Goal: Task Accomplishment & Management: Use online tool/utility

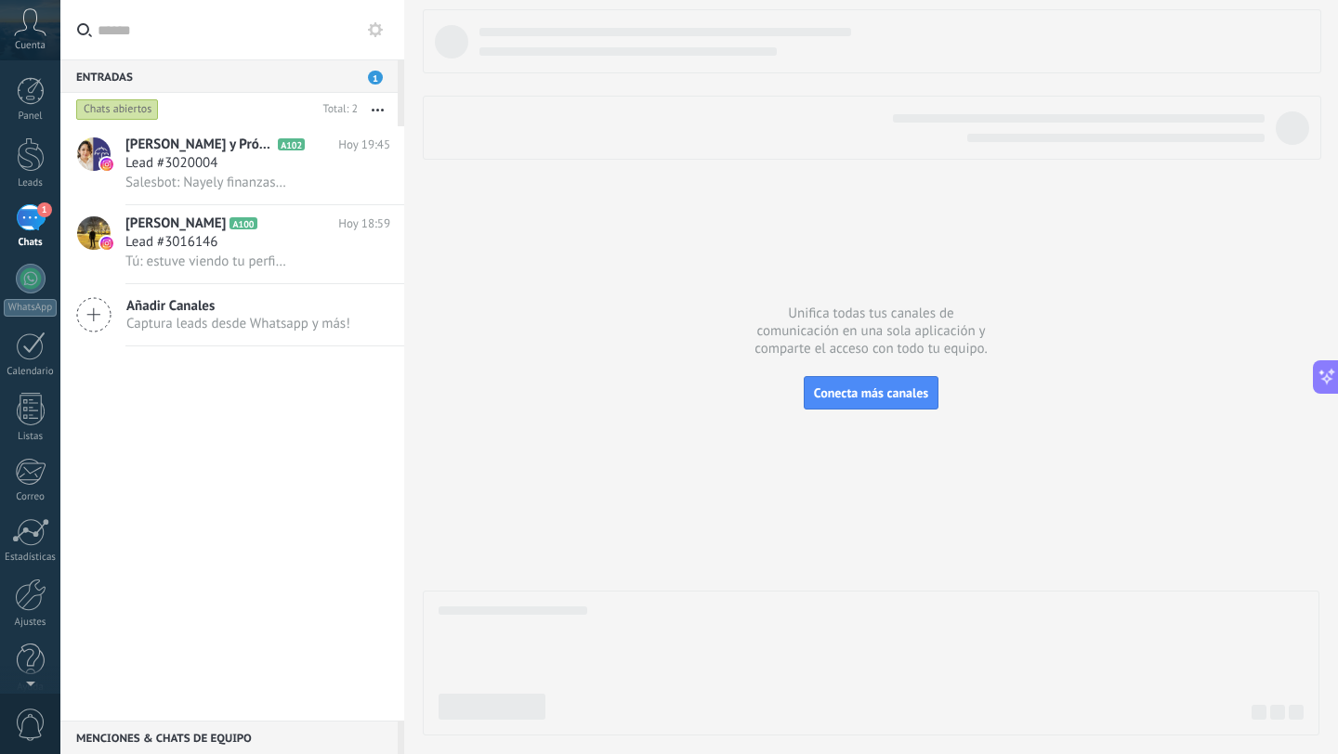
click at [376, 75] on span "1" at bounding box center [375, 78] width 15 height 14
click at [307, 333] on div "Añadir Canales Captura leads desde Whatsapp y más!" at bounding box center [232, 315] width 344 height 62
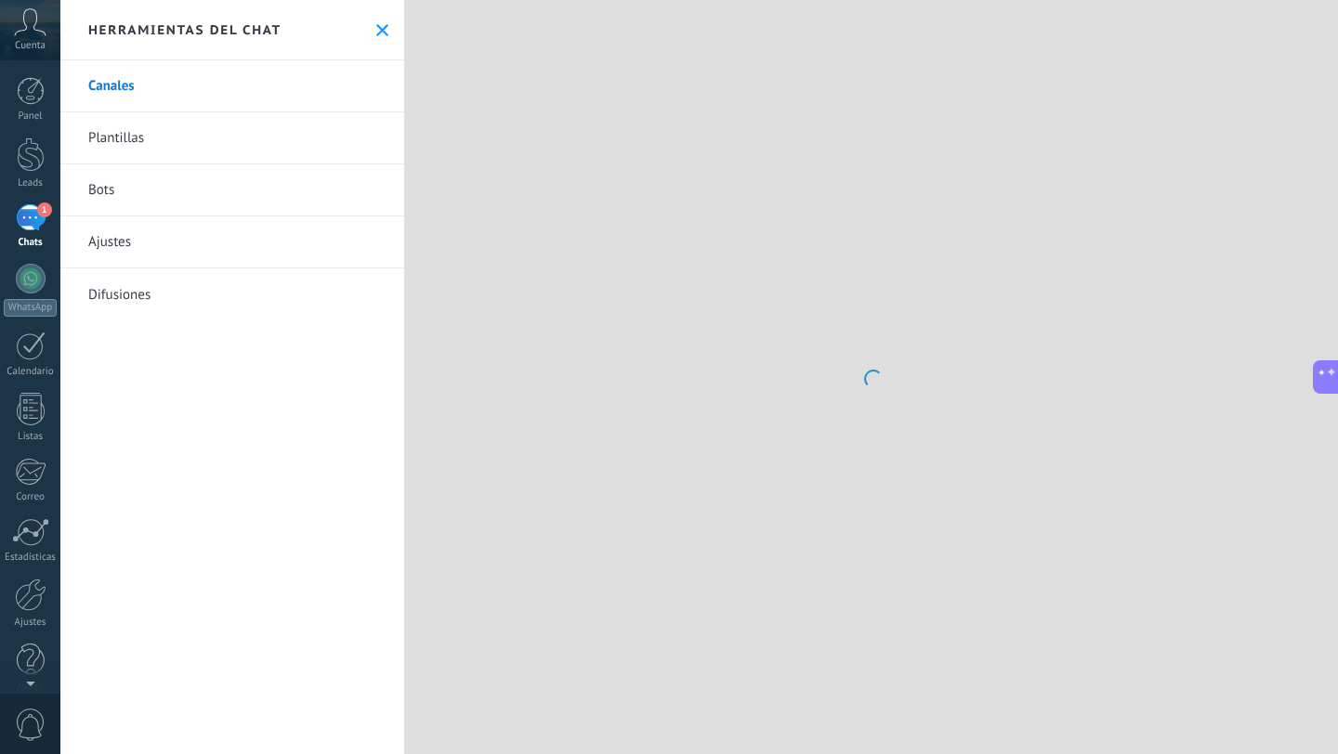
click at [125, 139] on link "Plantillas" at bounding box center [232, 138] width 344 height 52
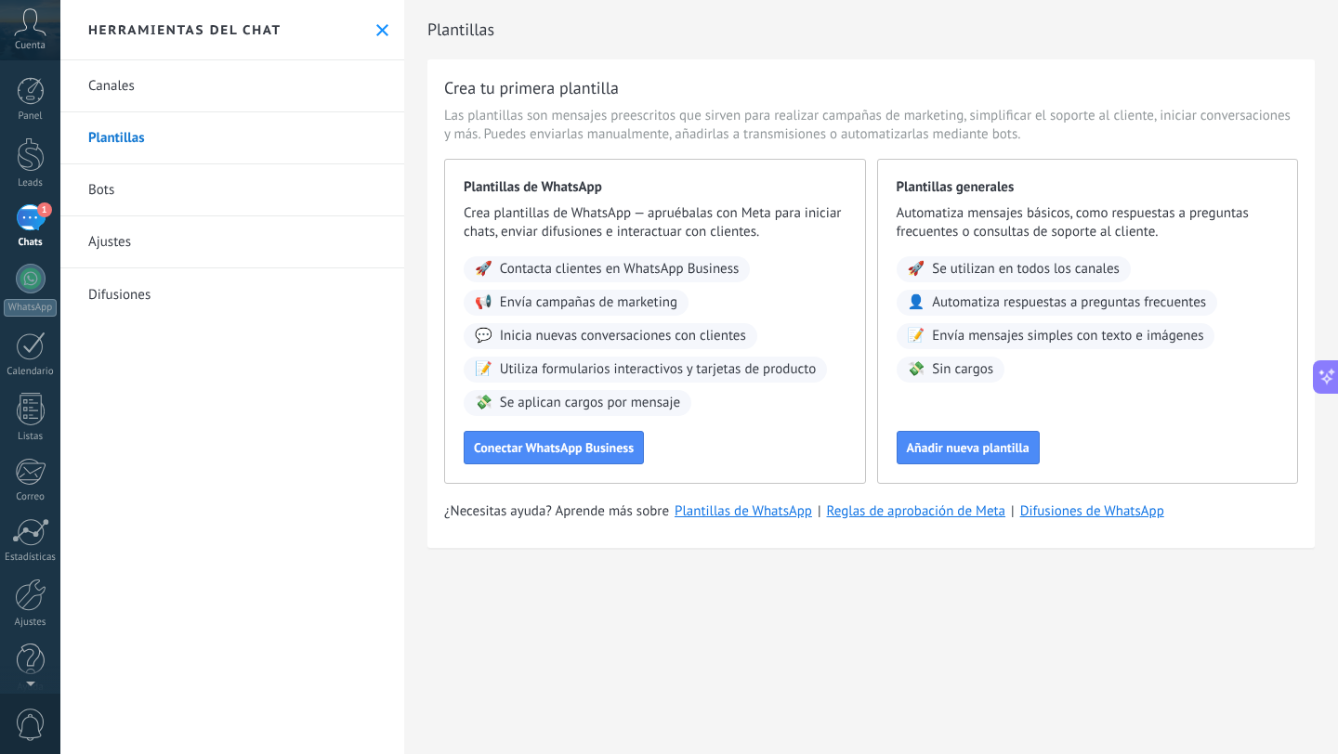
click at [209, 191] on link "Bots" at bounding box center [232, 190] width 344 height 52
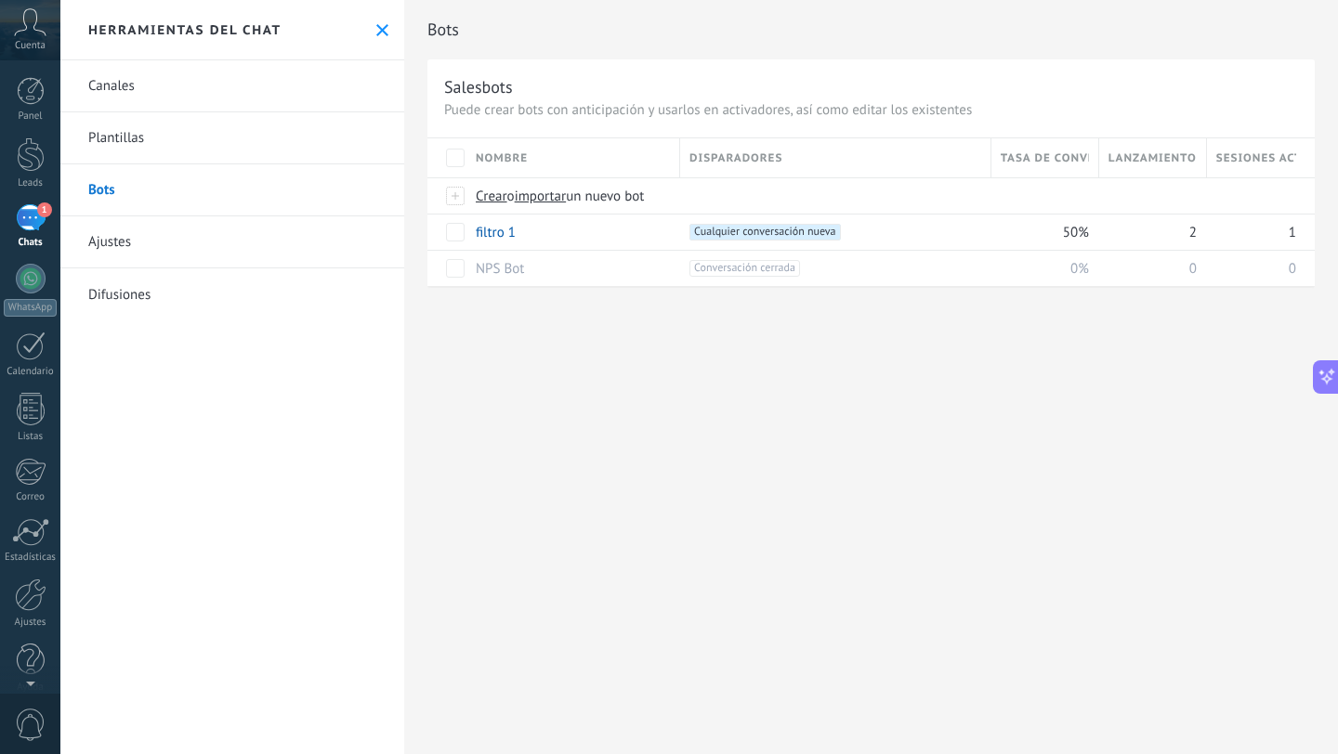
click at [205, 302] on link "Difusiones" at bounding box center [232, 294] width 344 height 52
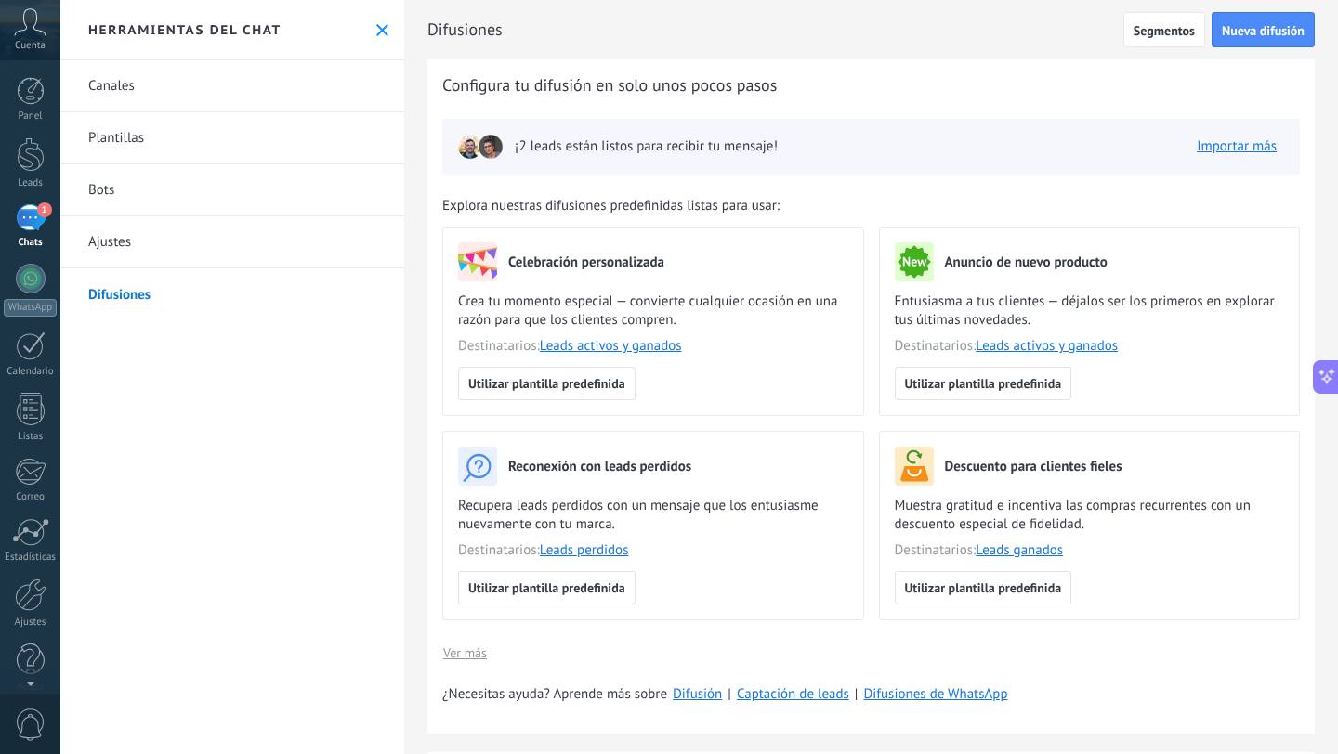
click at [296, 199] on link "Bots" at bounding box center [232, 190] width 344 height 52
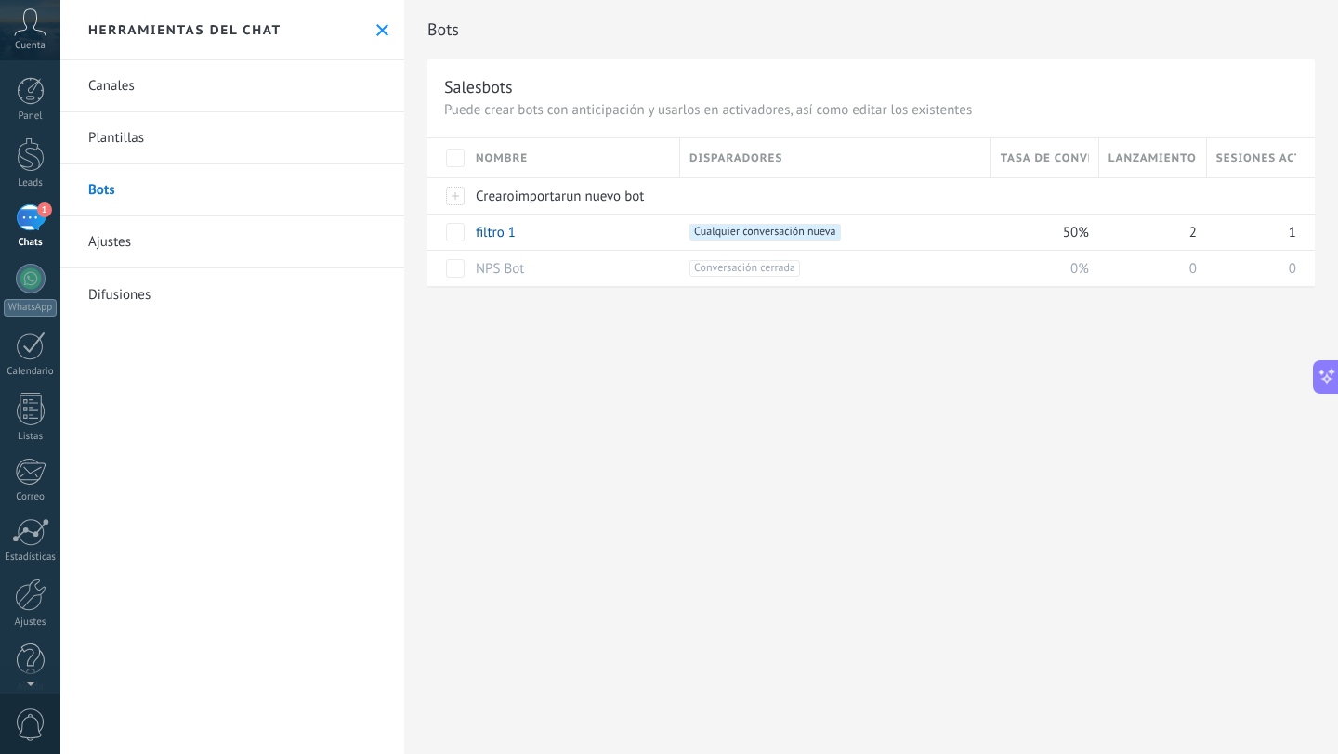
click at [186, 291] on link "Difusiones" at bounding box center [232, 294] width 344 height 52
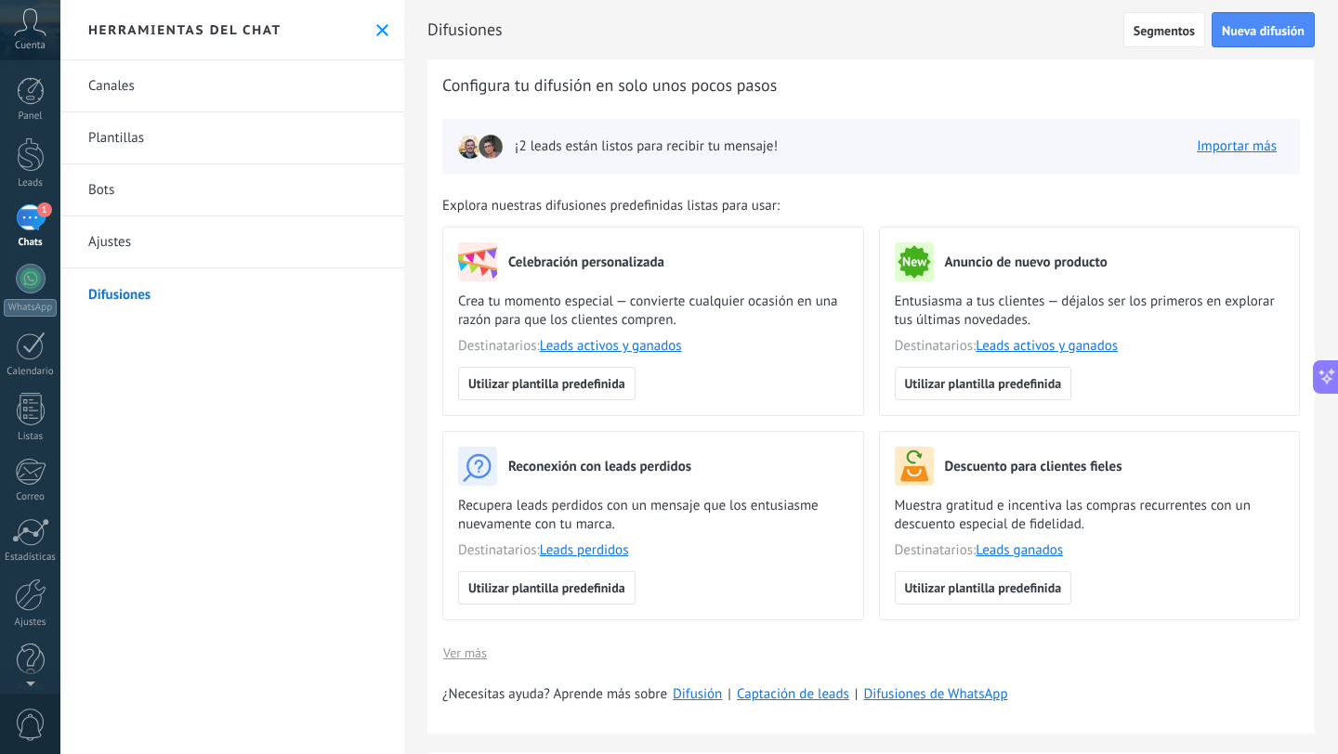
click at [229, 76] on link "Canales" at bounding box center [232, 86] width 344 height 52
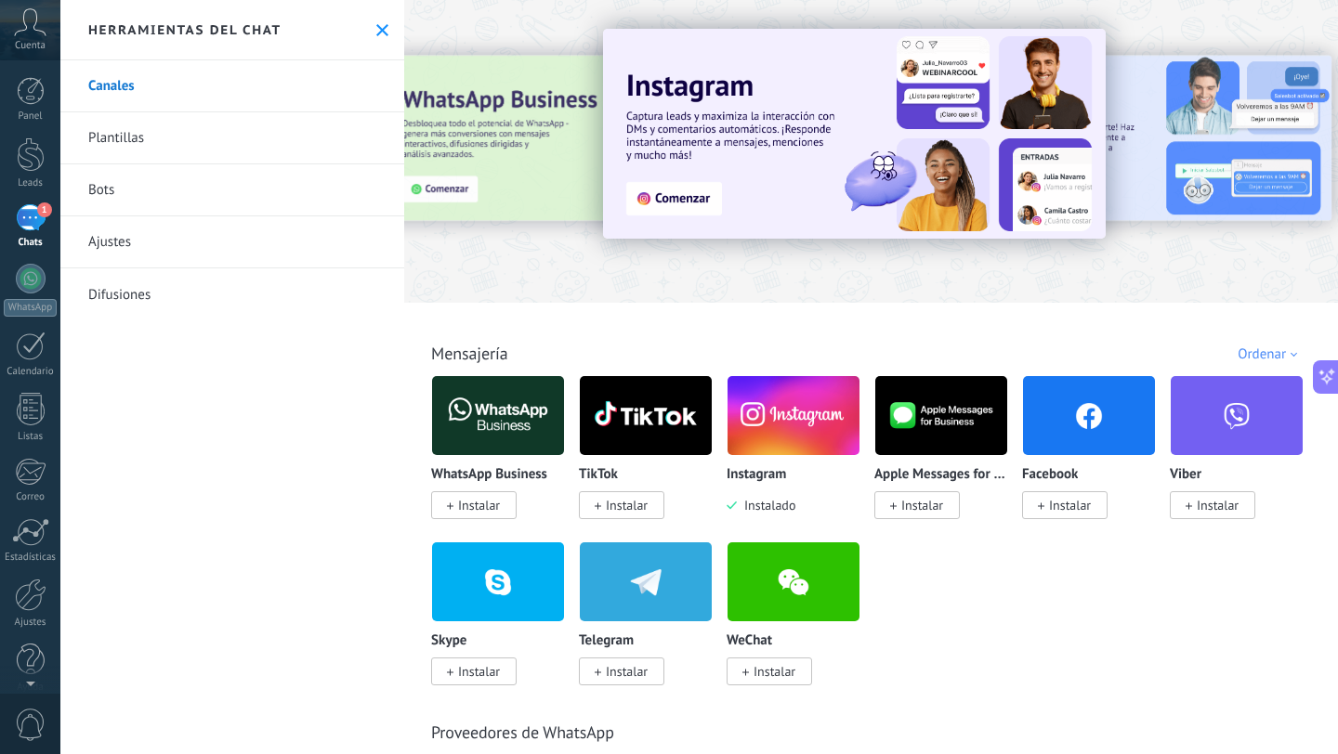
click at [266, 129] on link "Plantillas" at bounding box center [232, 138] width 344 height 52
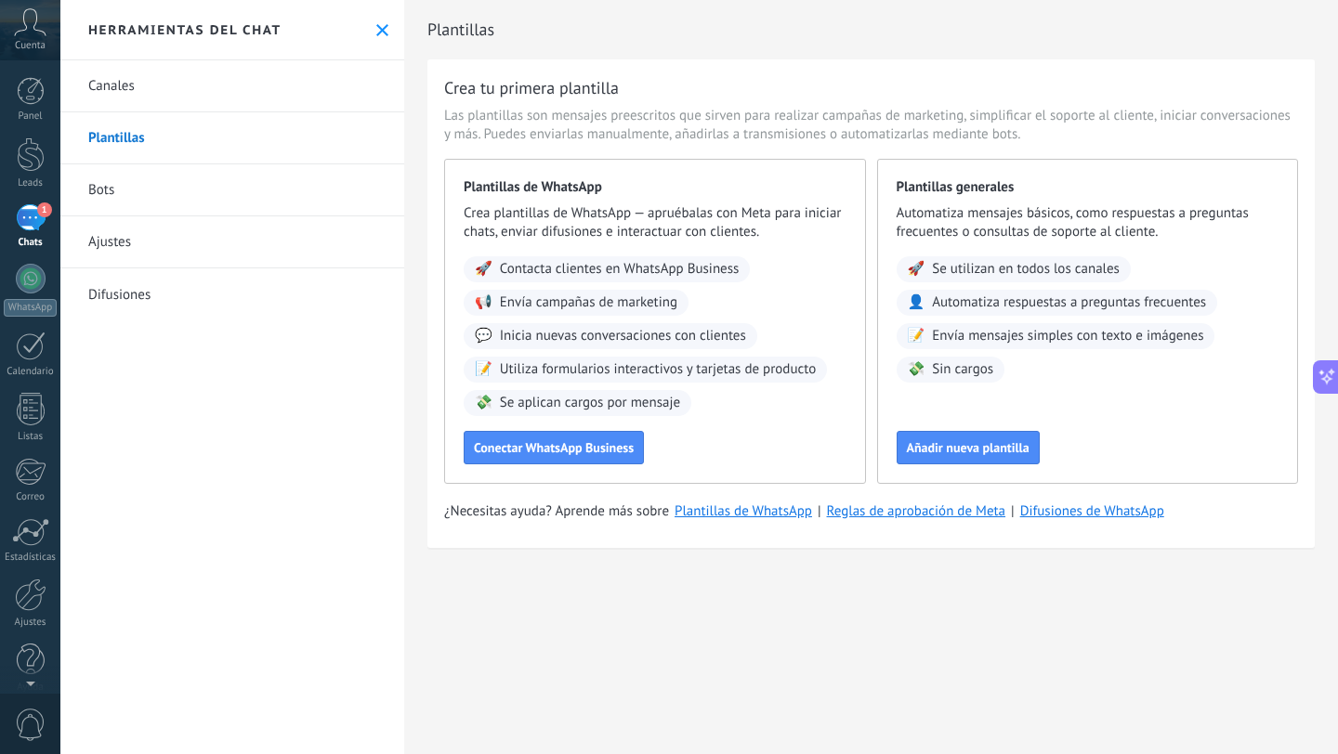
click at [223, 183] on link "Bots" at bounding box center [232, 190] width 344 height 52
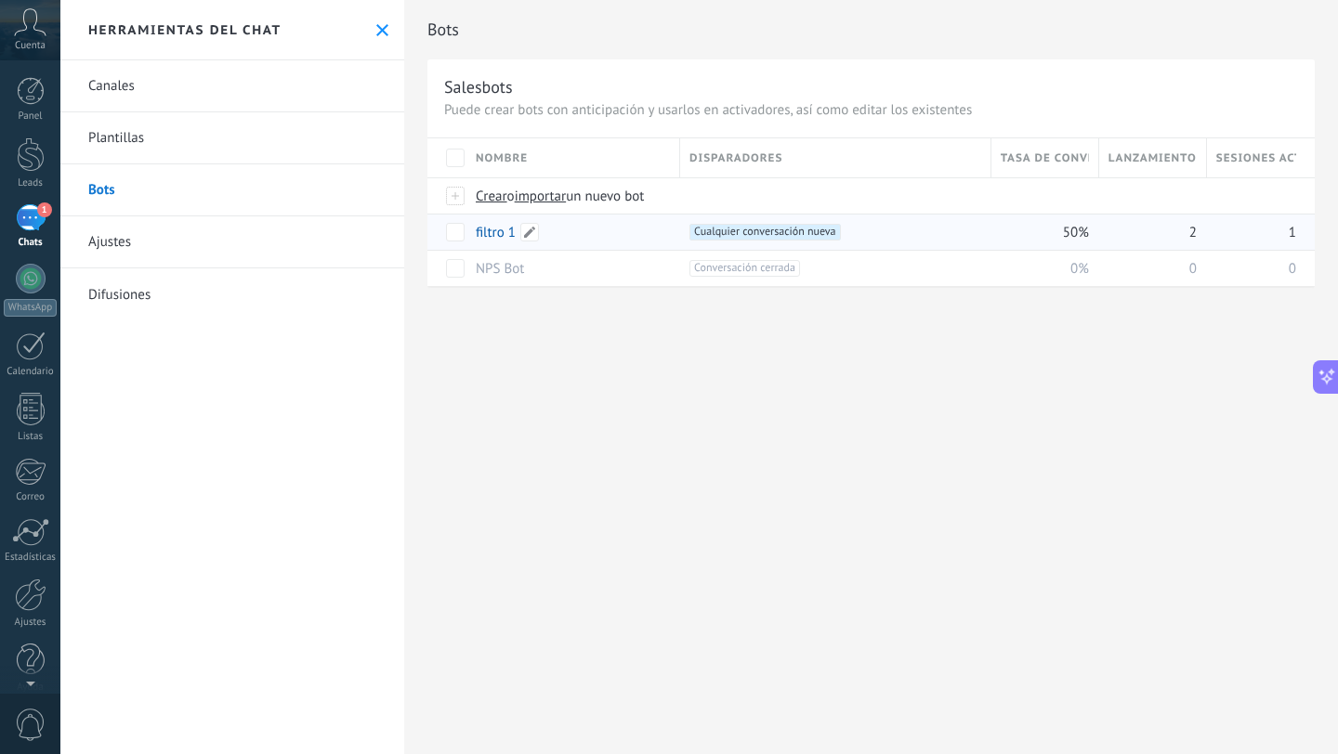
click at [595, 232] on div "filtro 1" at bounding box center [568, 232] width 204 height 35
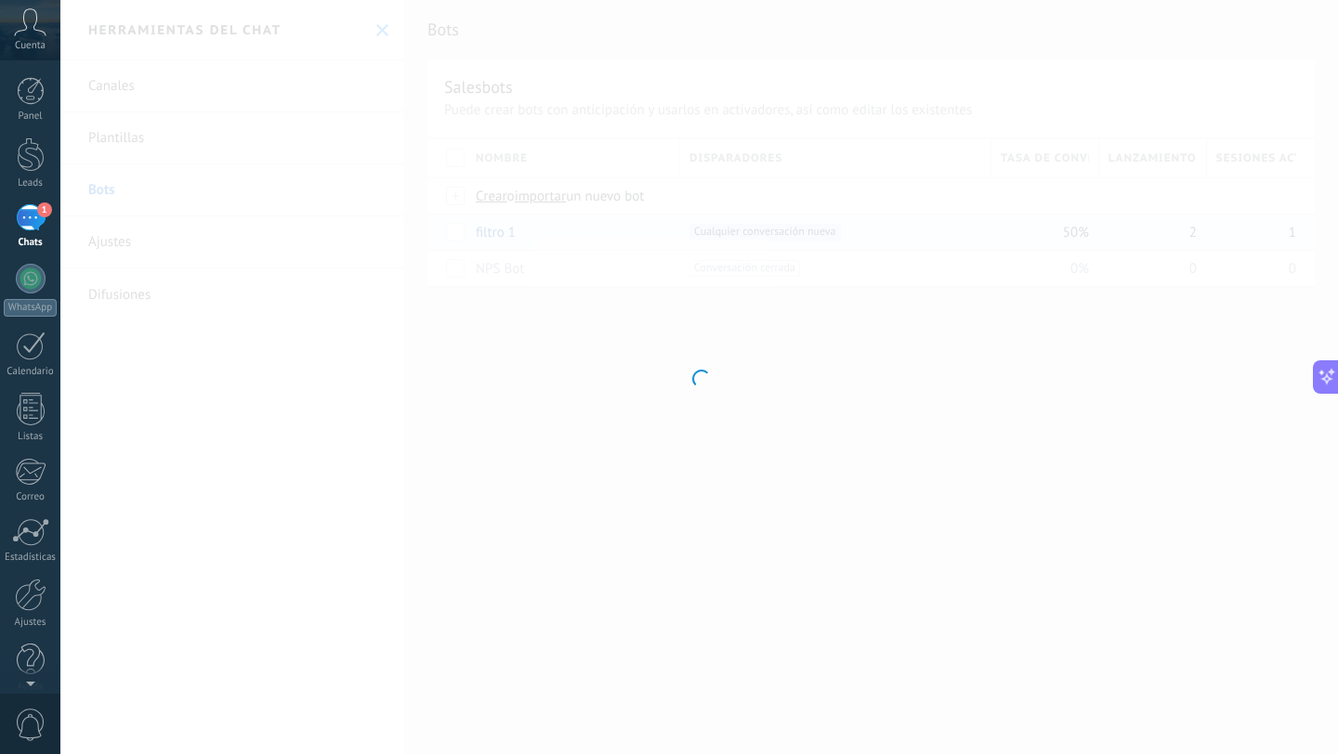
type input "********"
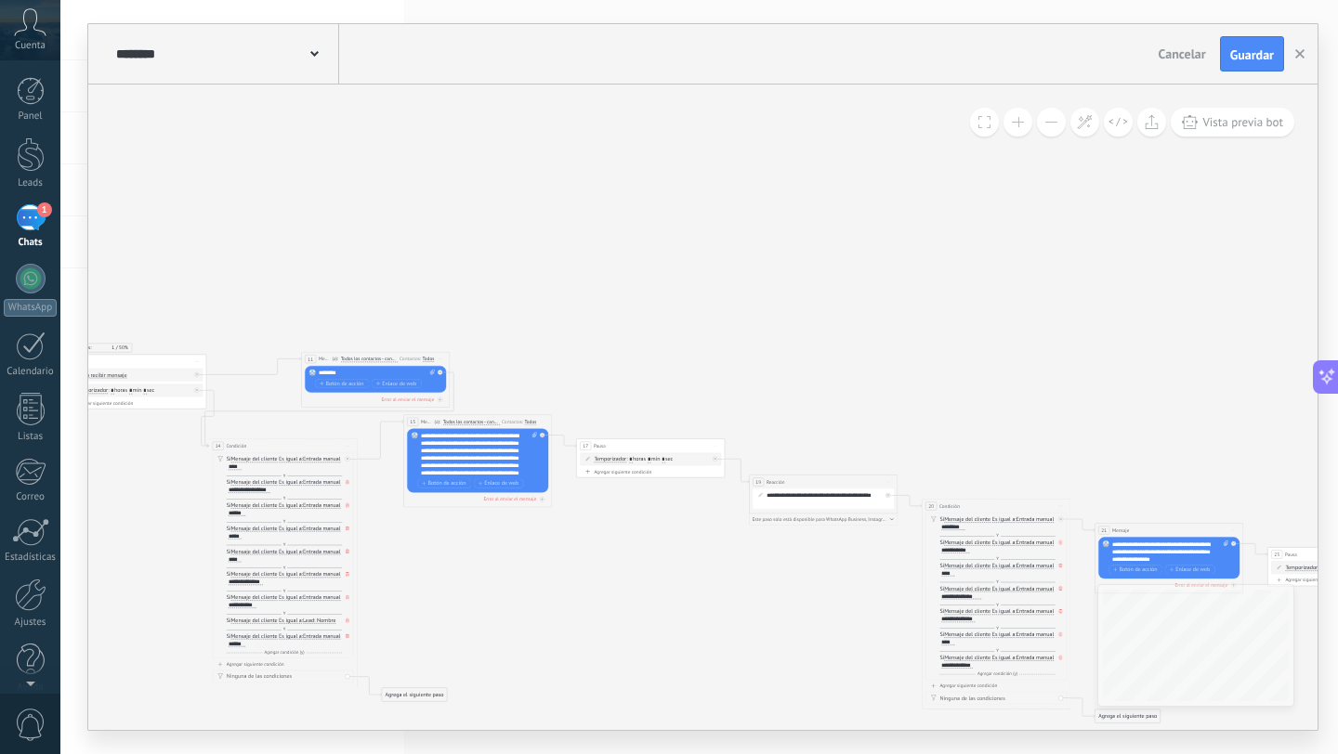
click at [984, 130] on button at bounding box center [984, 122] width 29 height 29
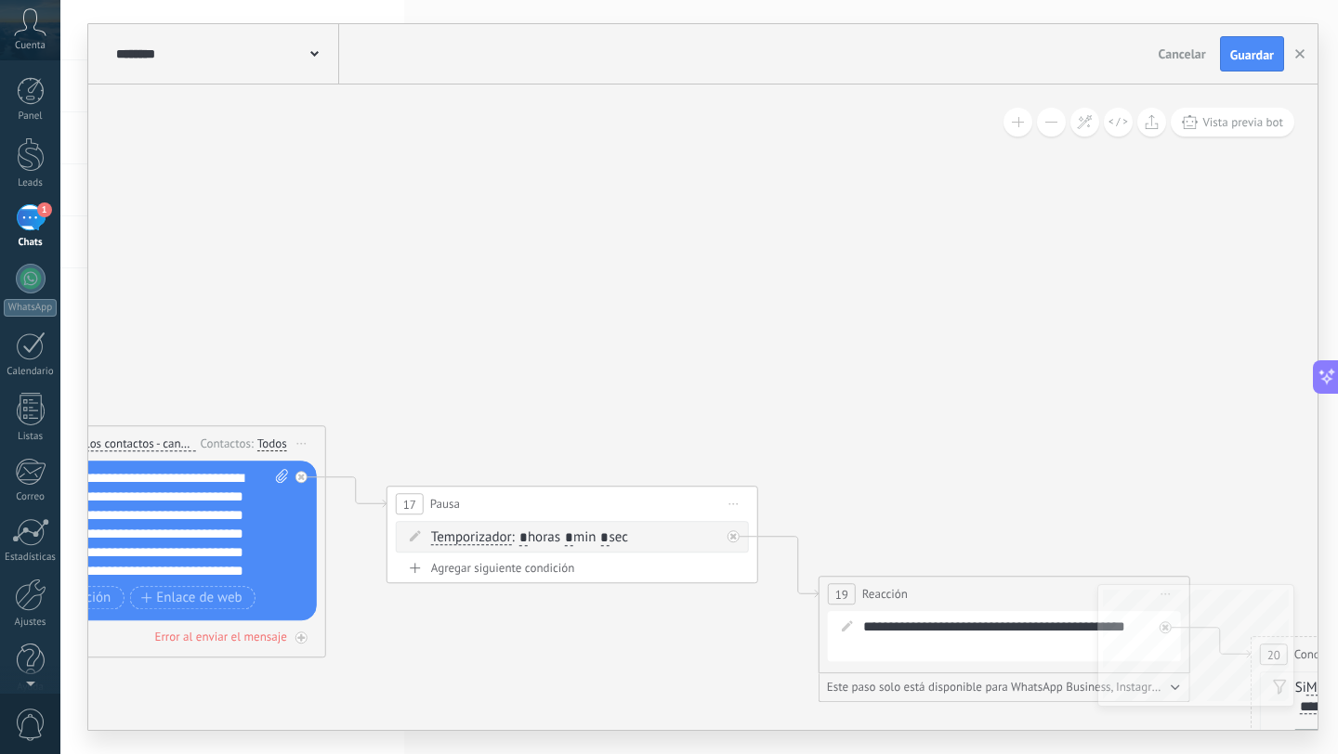
click at [316, 51] on icon at bounding box center [314, 54] width 8 height 6
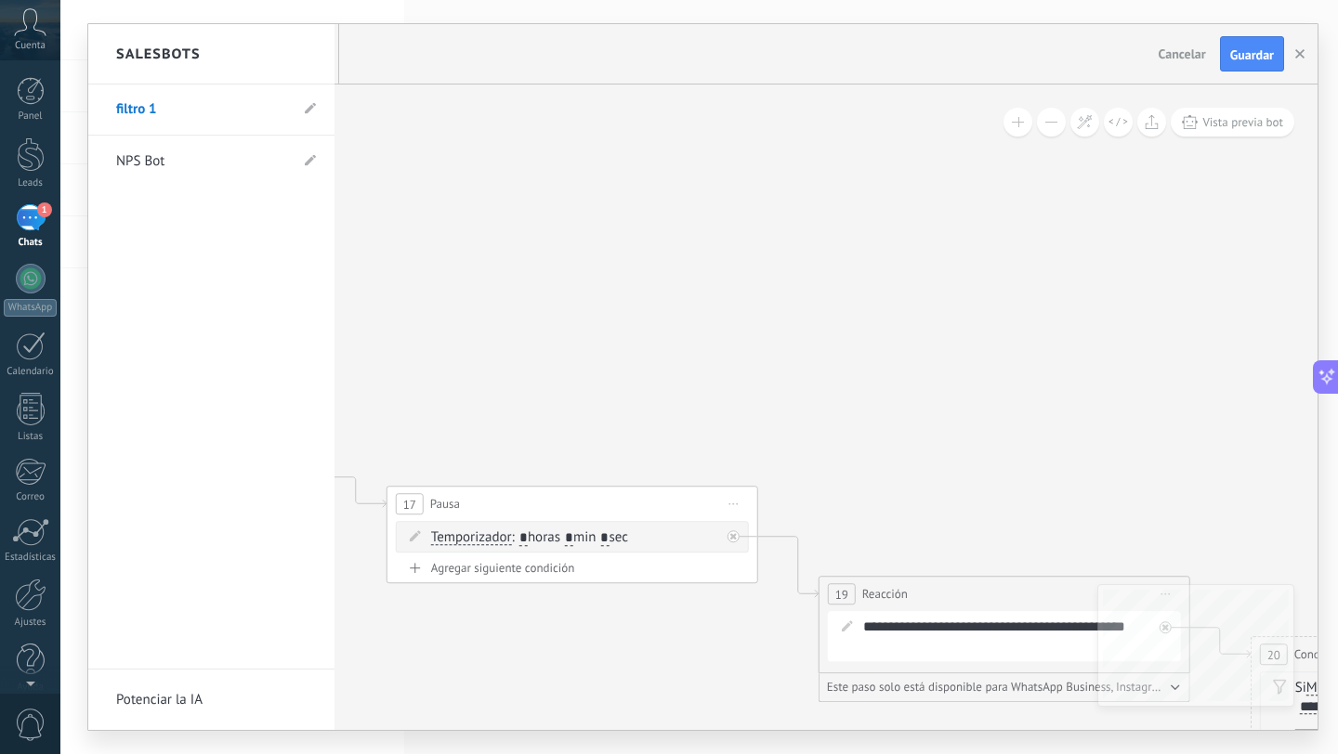
click at [461, 172] on div at bounding box center [702, 377] width 1229 height 706
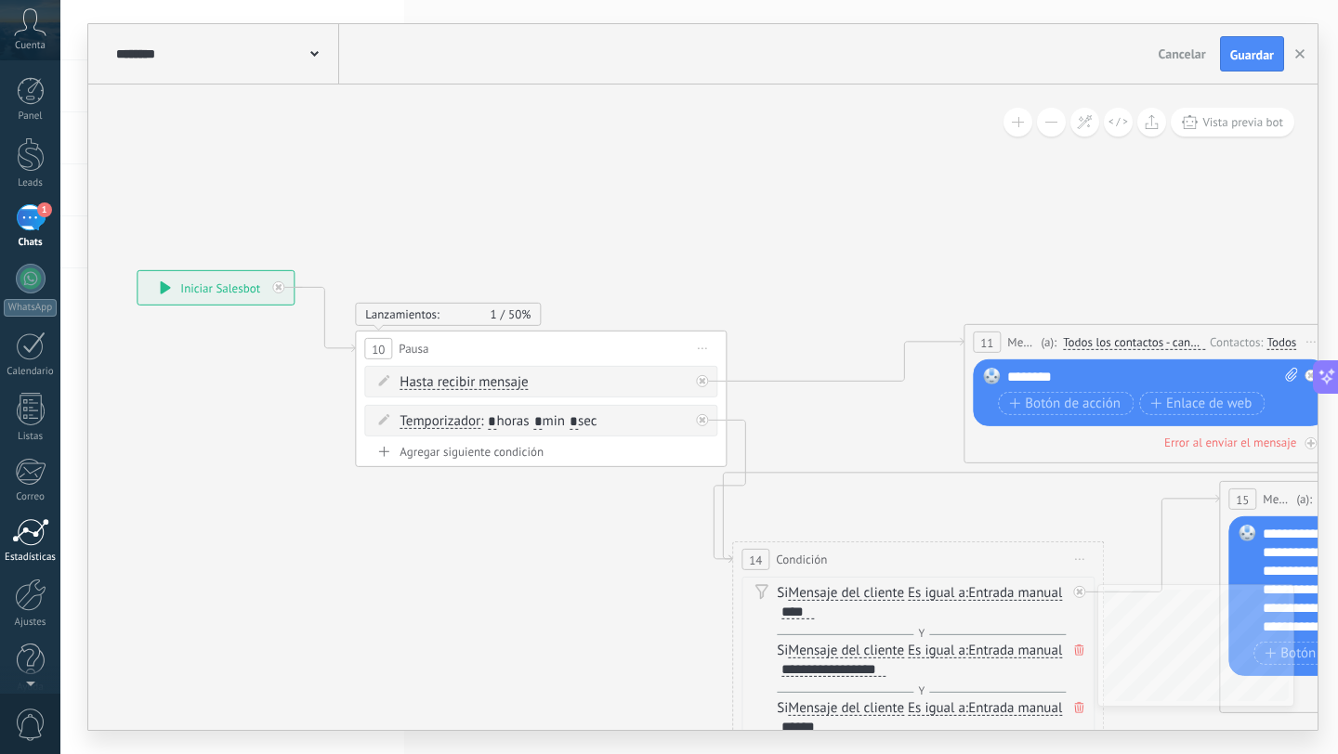
click at [34, 542] on div at bounding box center [30, 532] width 37 height 28
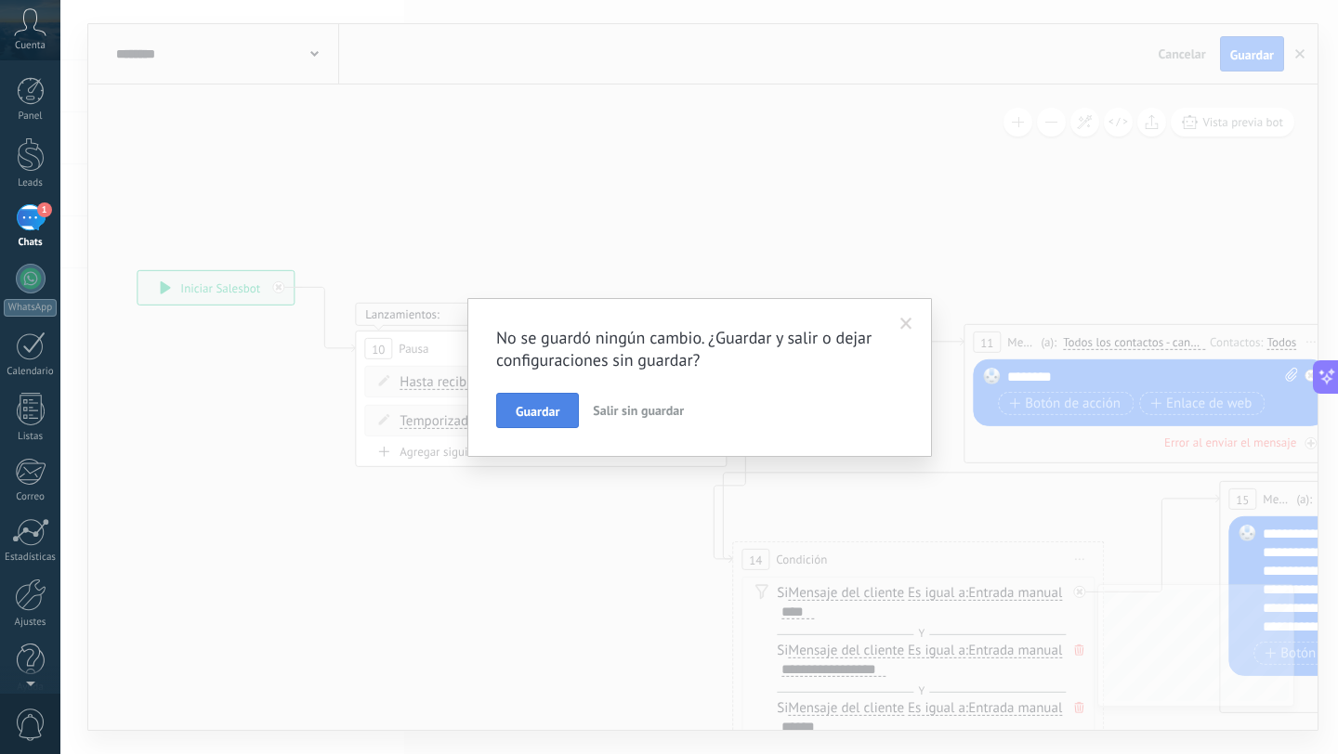
click at [538, 405] on span "Guardar" at bounding box center [538, 411] width 44 height 13
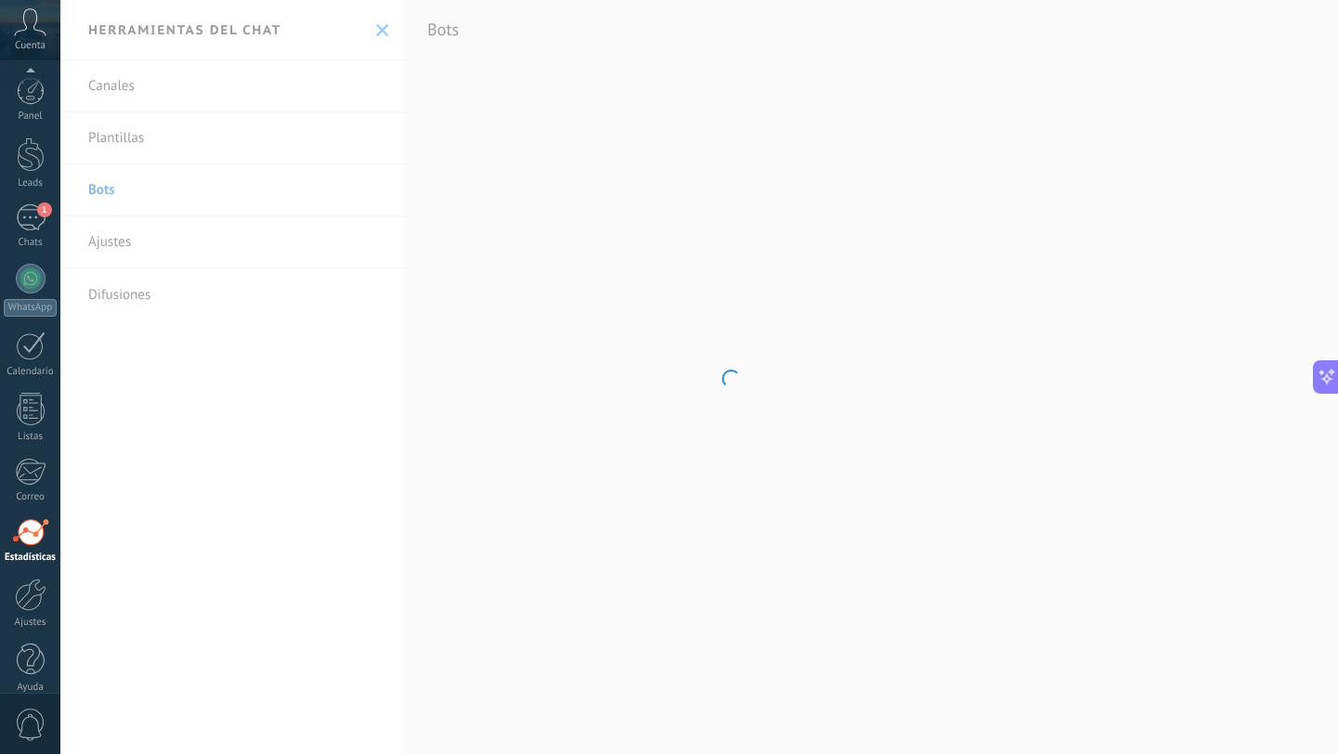
scroll to position [19, 0]
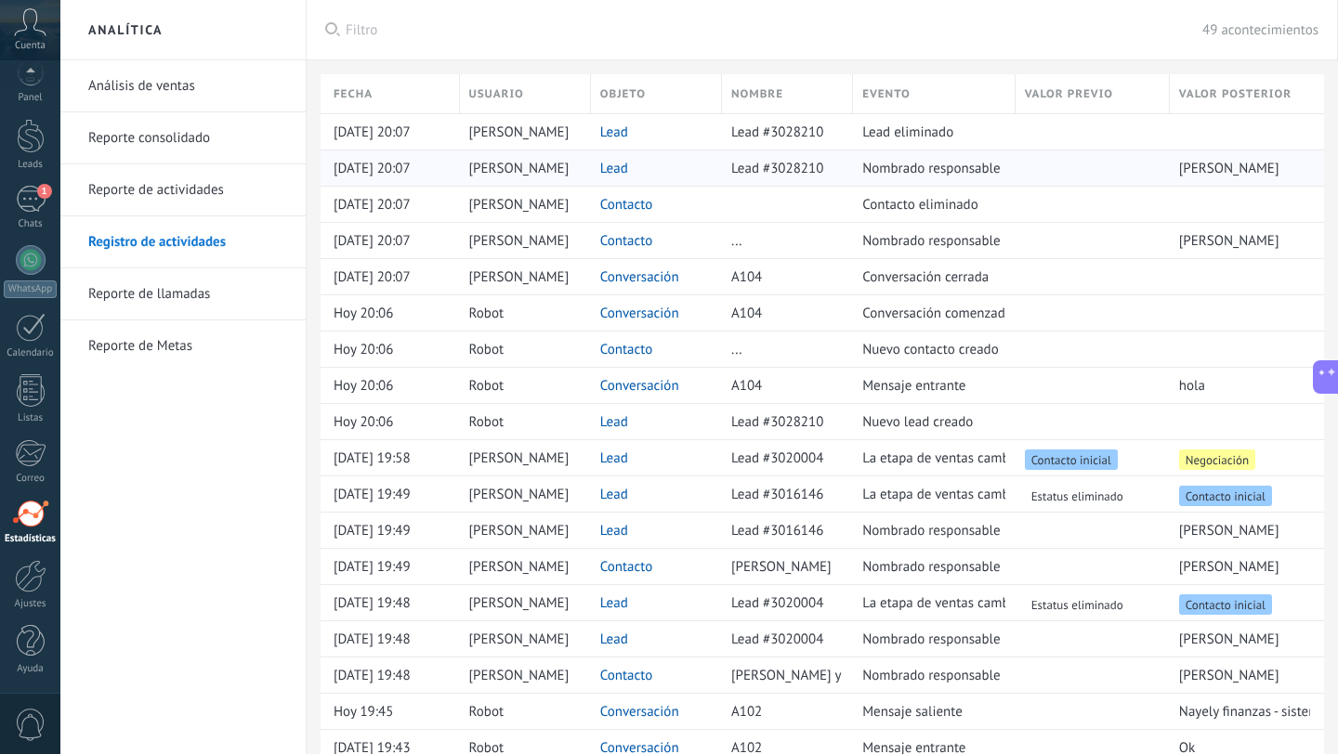
click at [610, 168] on link "Lead" at bounding box center [614, 169] width 28 height 18
click at [162, 302] on link "Reporte de llamadas" at bounding box center [187, 294] width 199 height 52
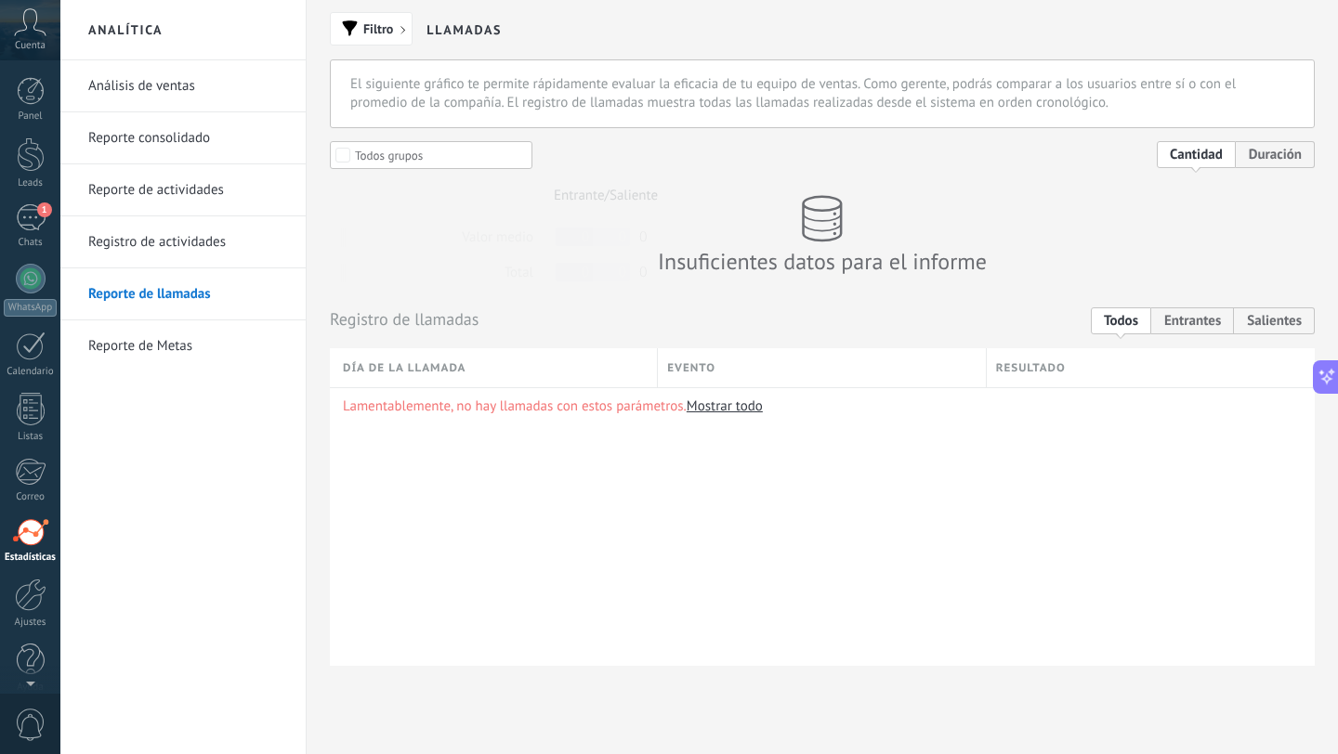
click at [718, 406] on link "Mostrar todo" at bounding box center [725, 407] width 76 height 18
click at [397, 33] on span "Filtro" at bounding box center [371, 28] width 62 height 13
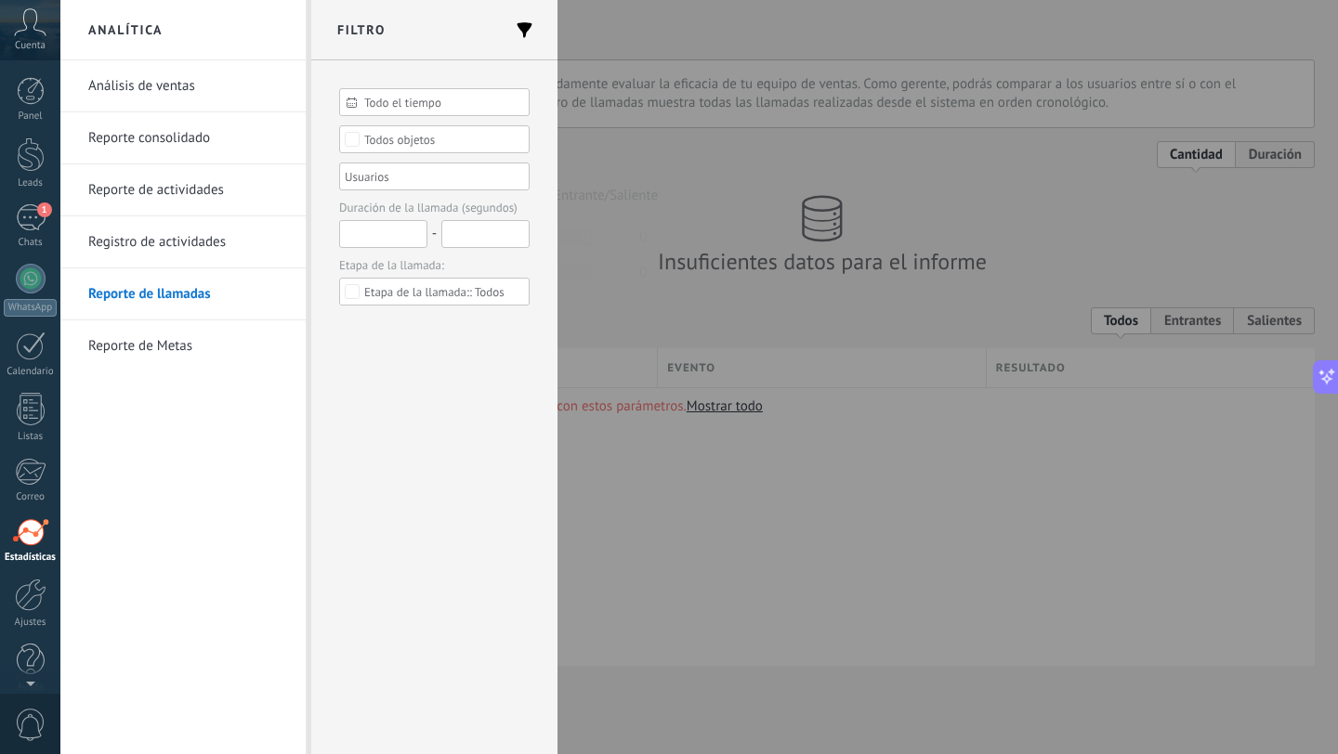
click at [627, 23] on div at bounding box center [669, 377] width 1338 height 754
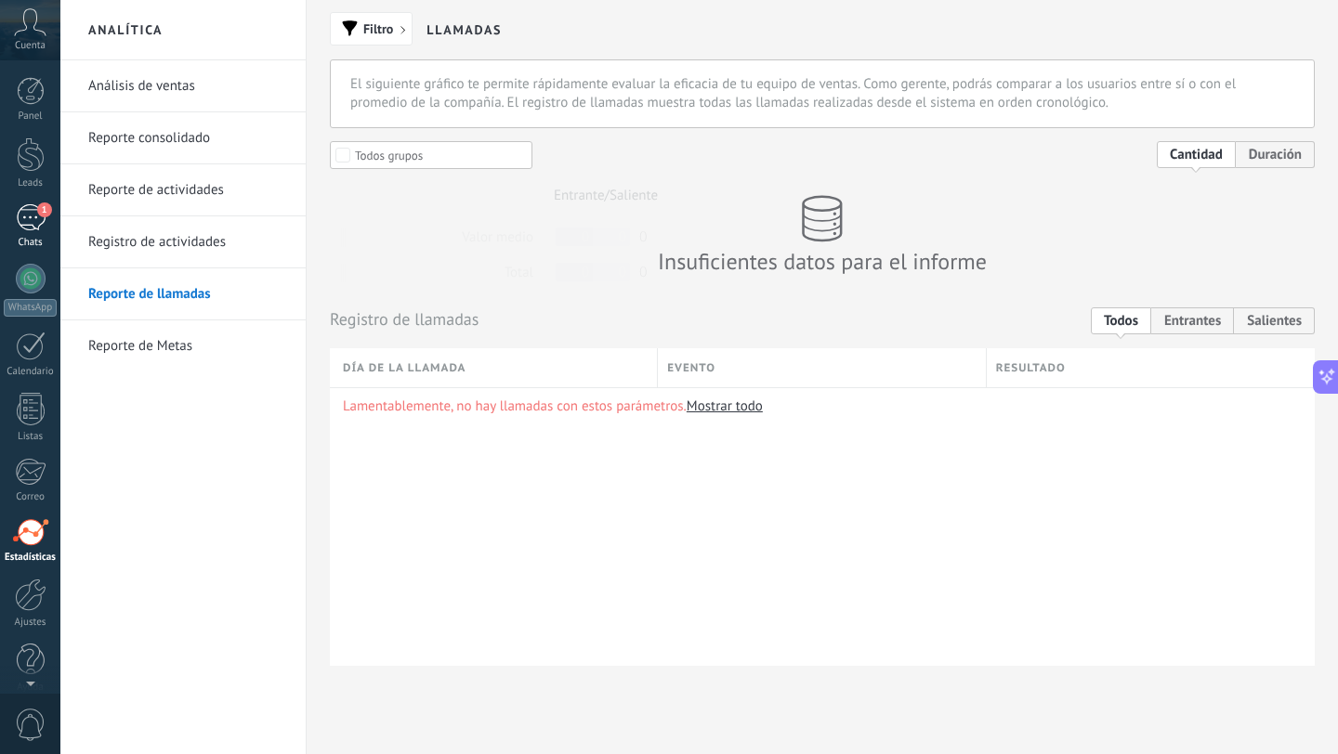
click at [36, 220] on div "1" at bounding box center [31, 217] width 30 height 27
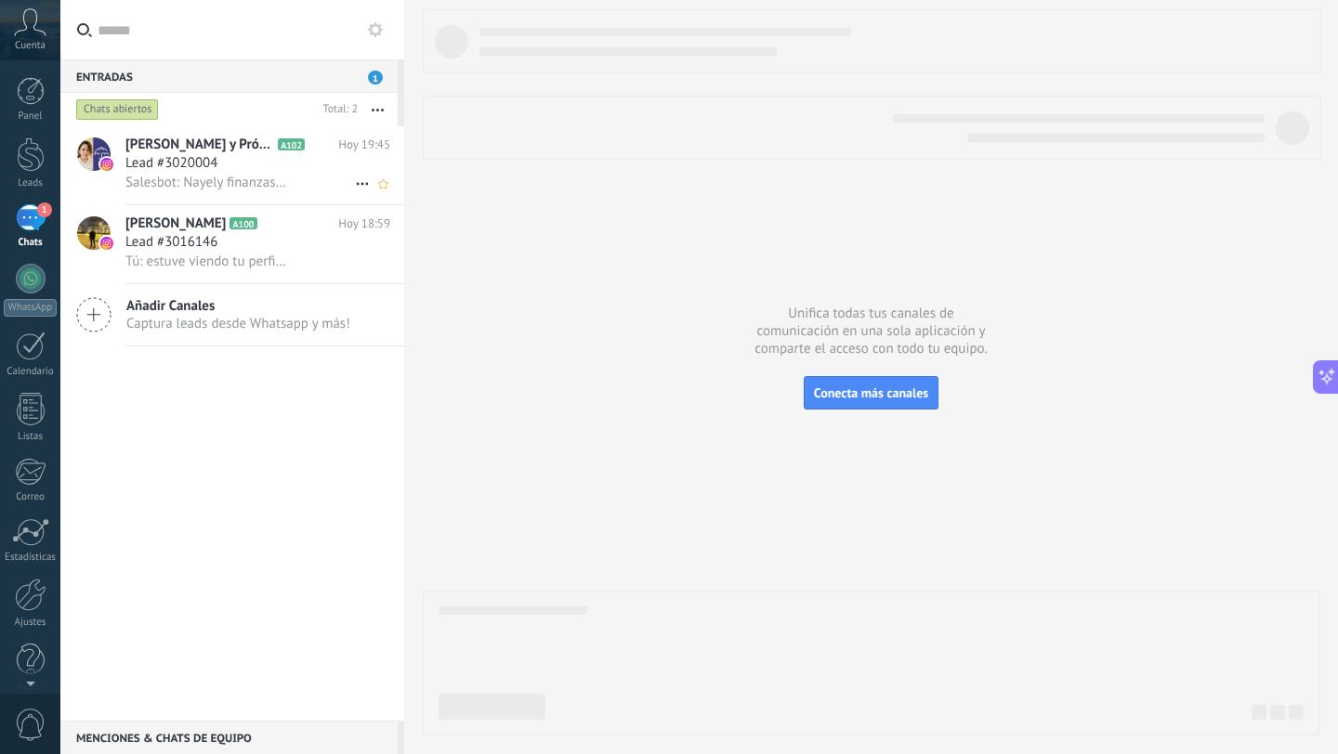
click at [256, 187] on span "Salesbot: Nayely finanzas - sistema de adquisición DE CLIENTES con IA [DATE] · …" at bounding box center [206, 183] width 163 height 18
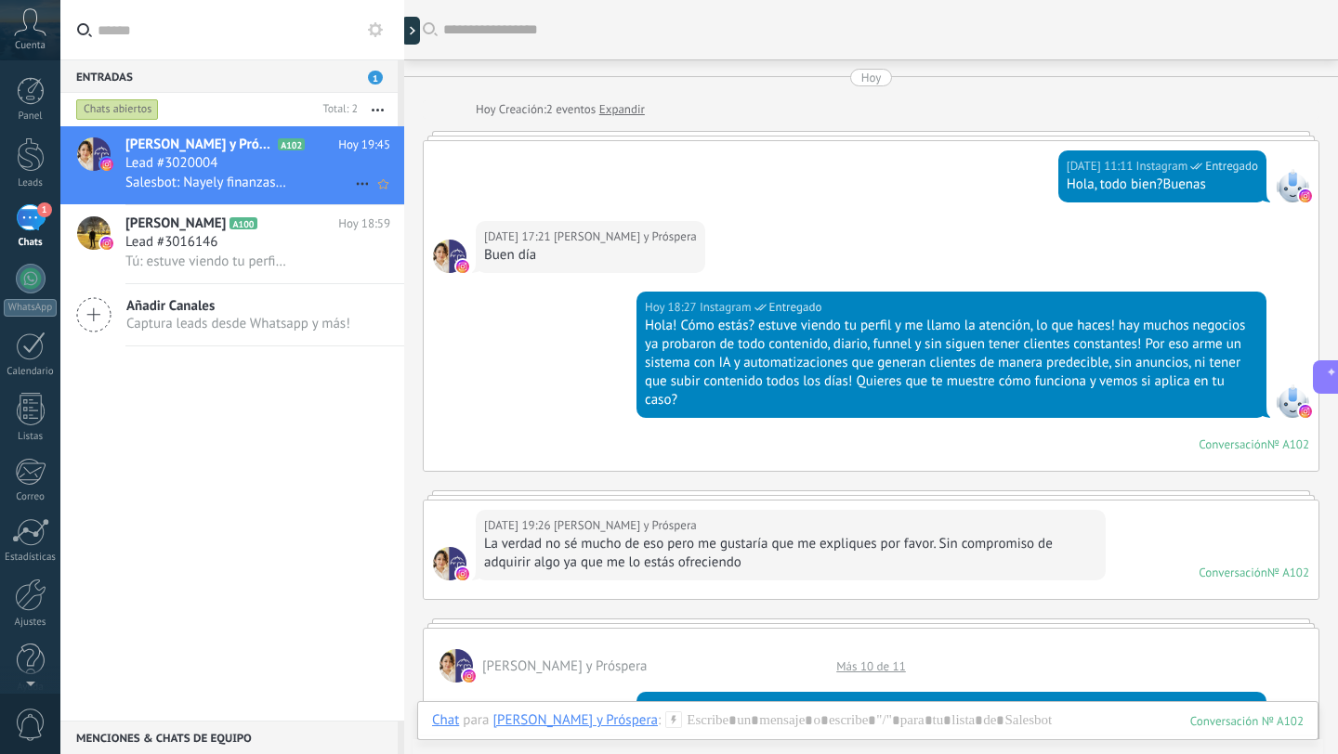
scroll to position [1212, 0]
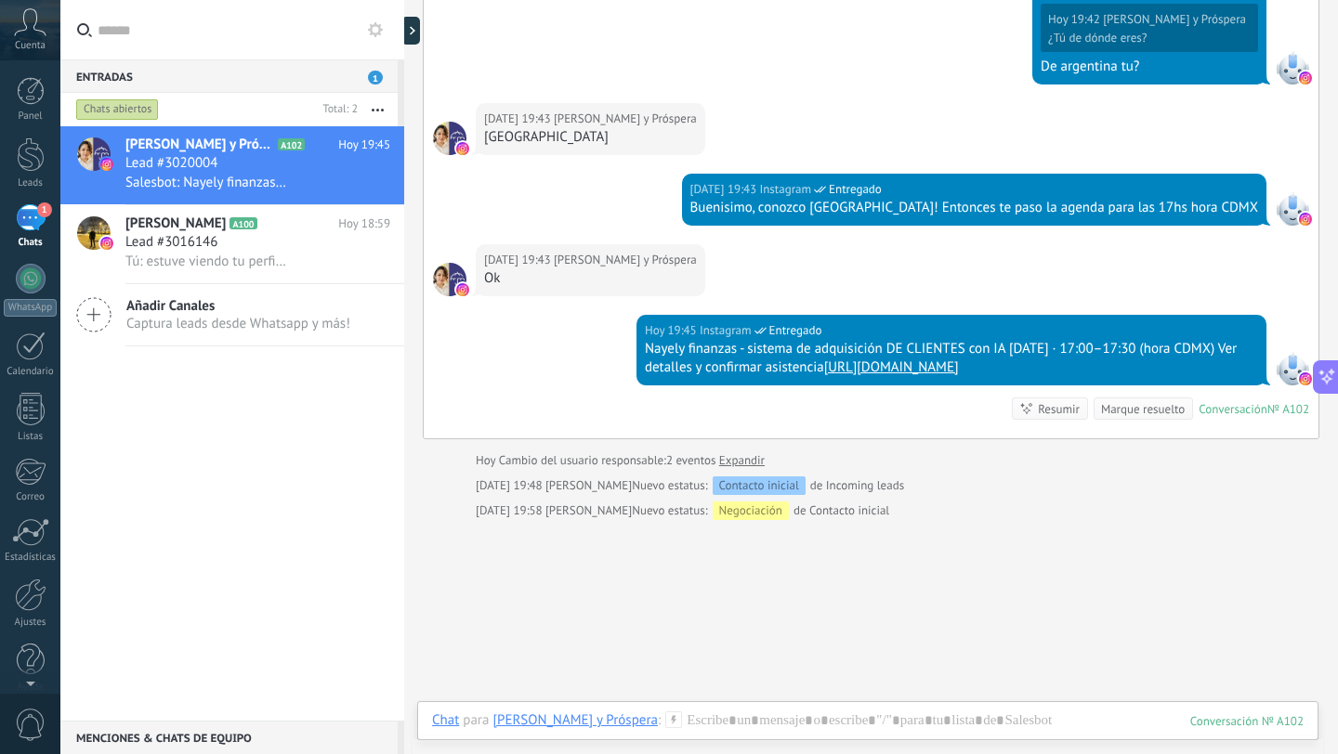
click at [665, 724] on icon at bounding box center [673, 720] width 17 height 17
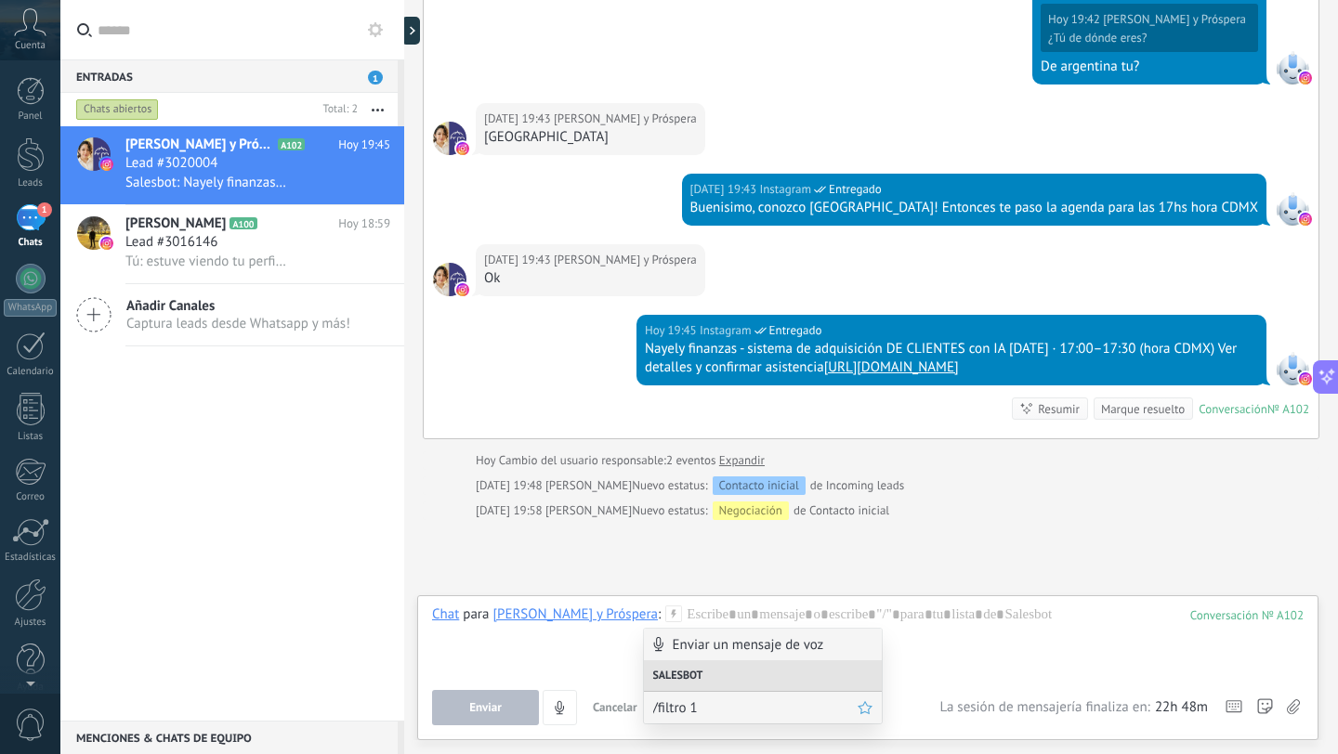
click at [679, 706] on span "/filtro 1" at bounding box center [755, 709] width 204 height 18
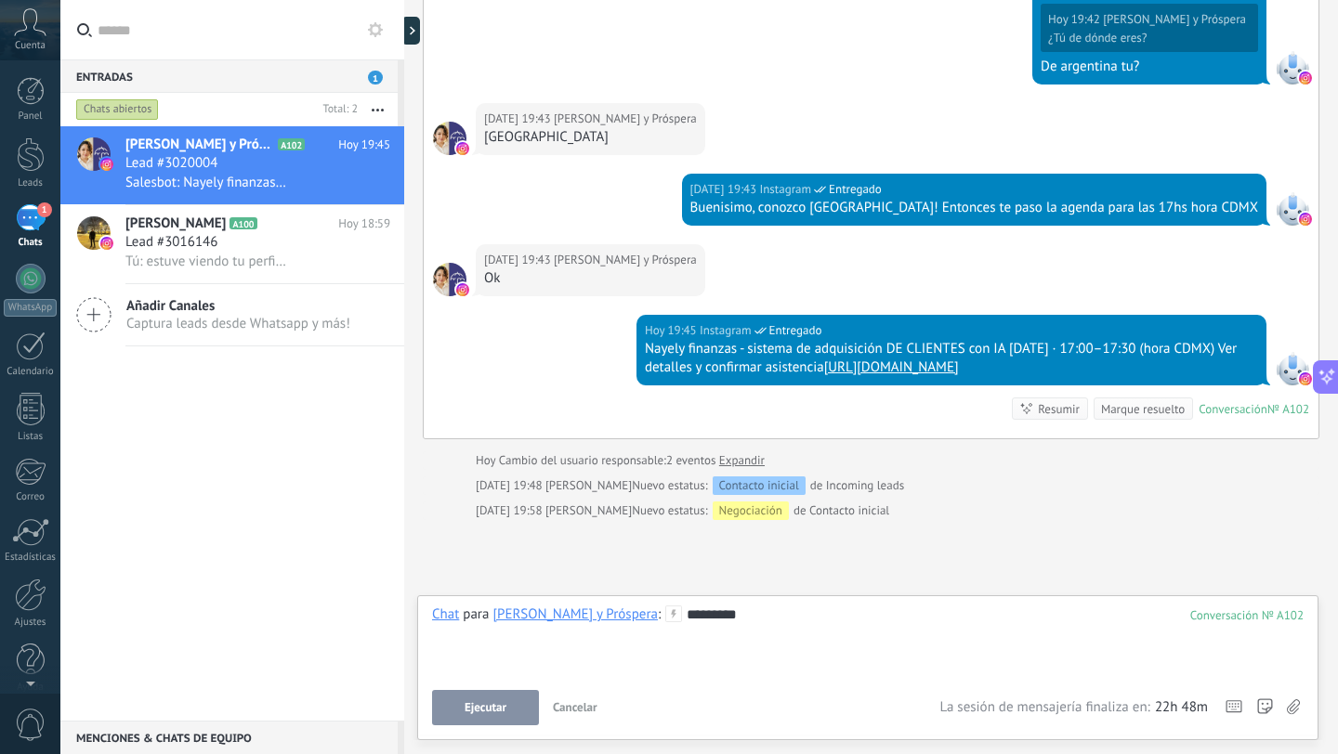
click at [749, 462] on link "Expandir" at bounding box center [742, 461] width 46 height 19
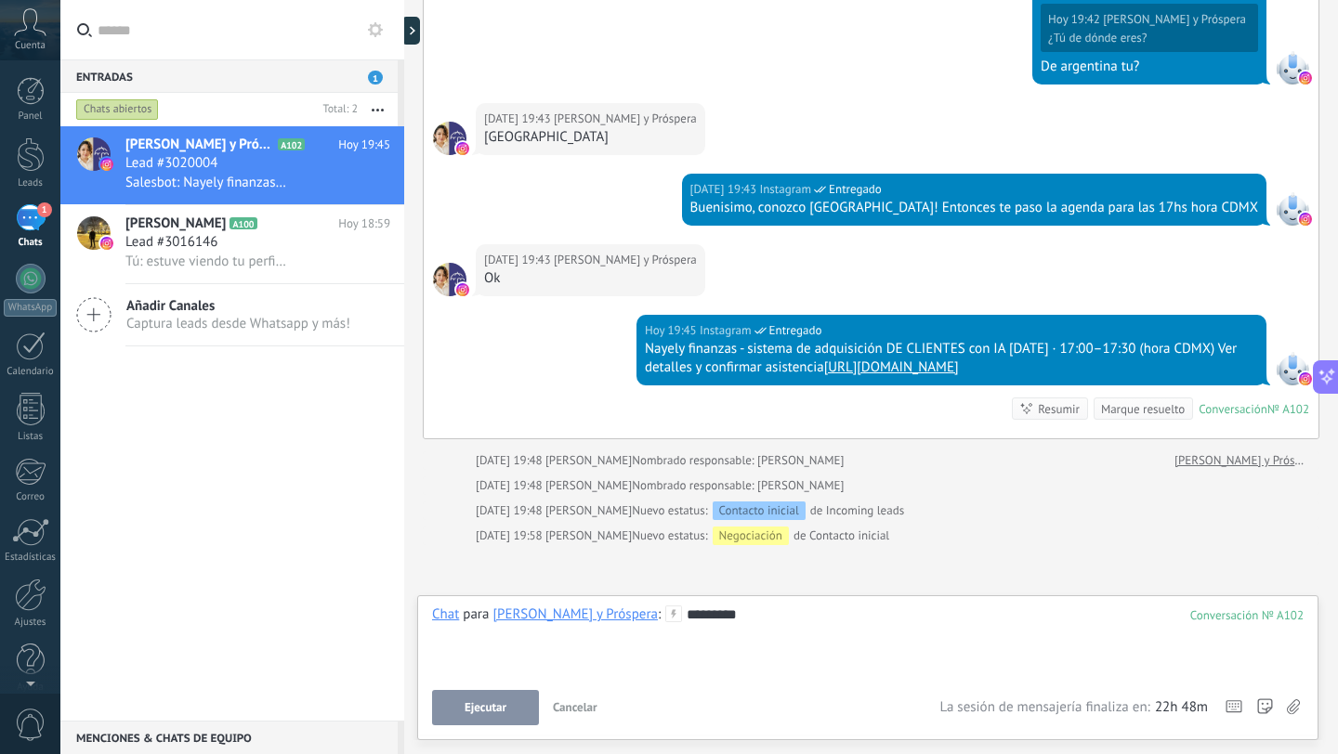
scroll to position [1295, 0]
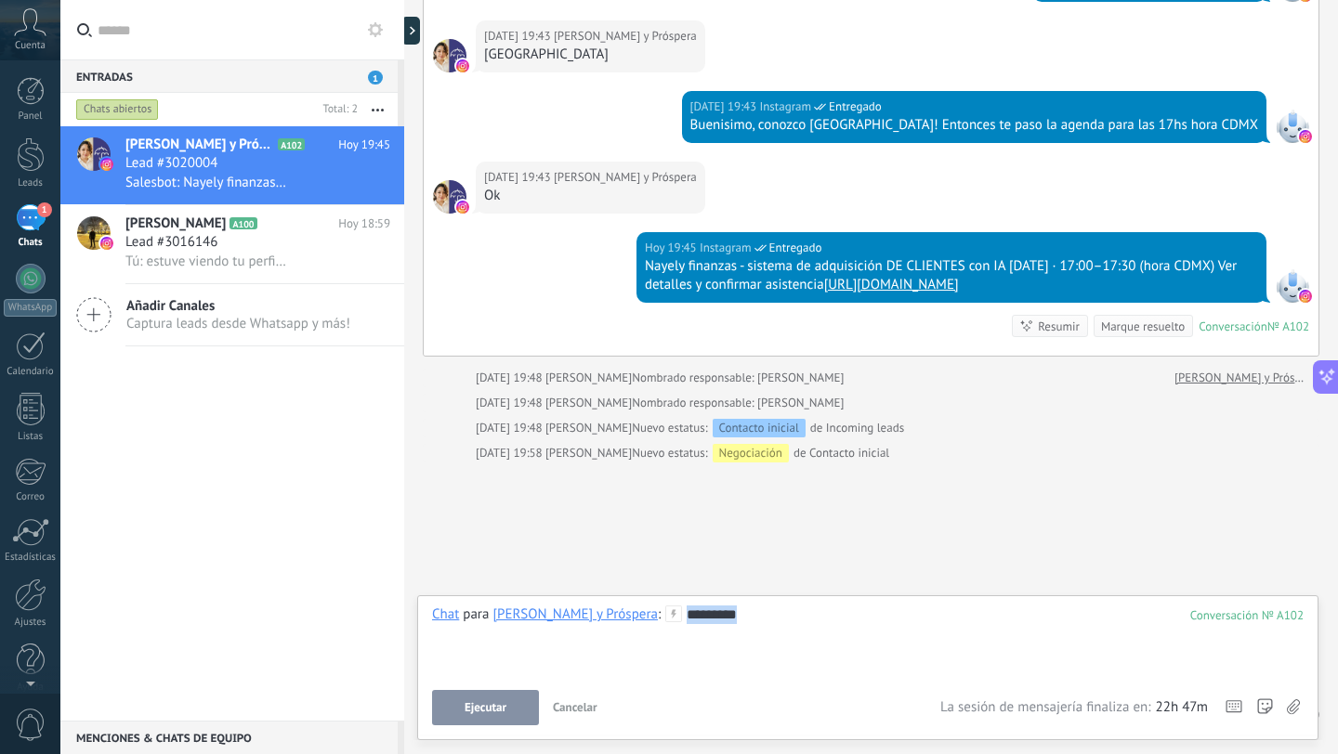
drag, startPoint x: 976, startPoint y: 615, endPoint x: 514, endPoint y: 523, distance: 471.7
click at [514, 523] on div "Buscar Carga más [DATE] [DATE] Creación: 2 eventos Expandir [DATE] 11:11 Instag…" at bounding box center [871, 377] width 934 height 754
click at [289, 244] on div "Lead #3016146" at bounding box center [257, 242] width 265 height 19
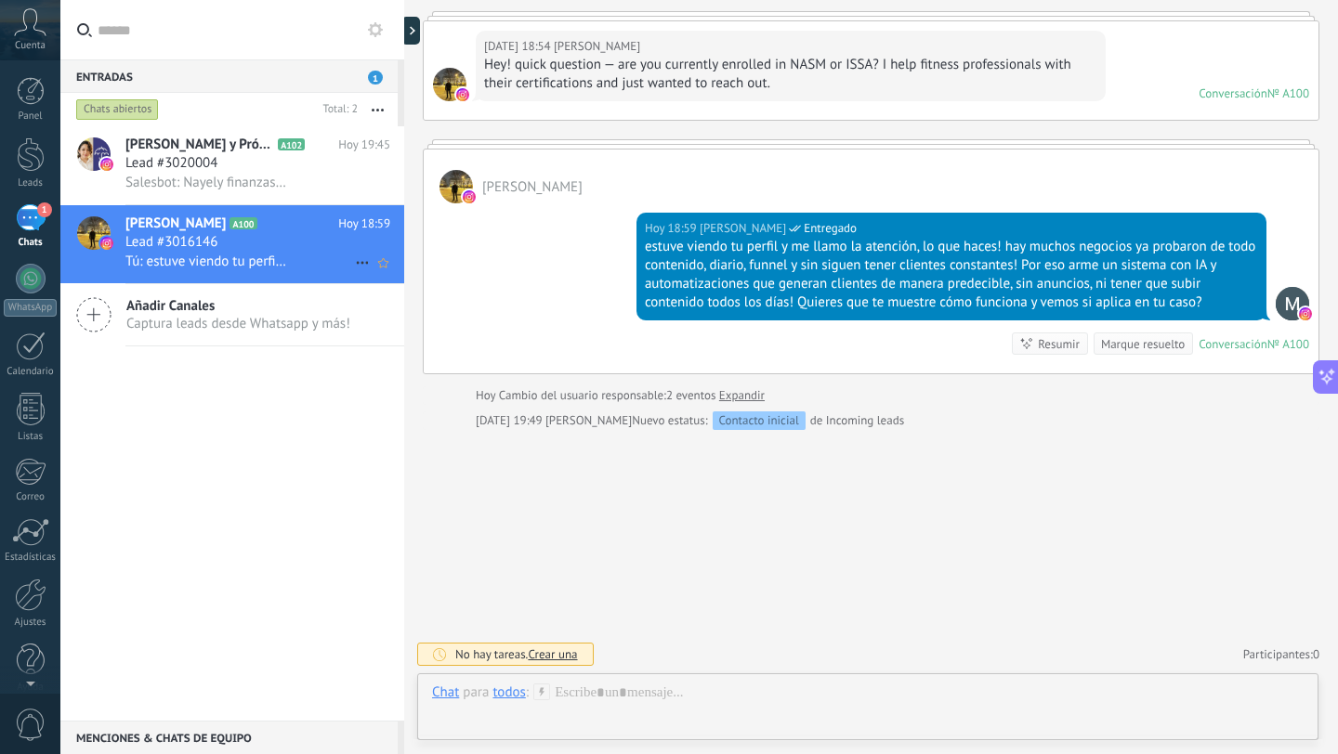
scroll to position [120, 0]
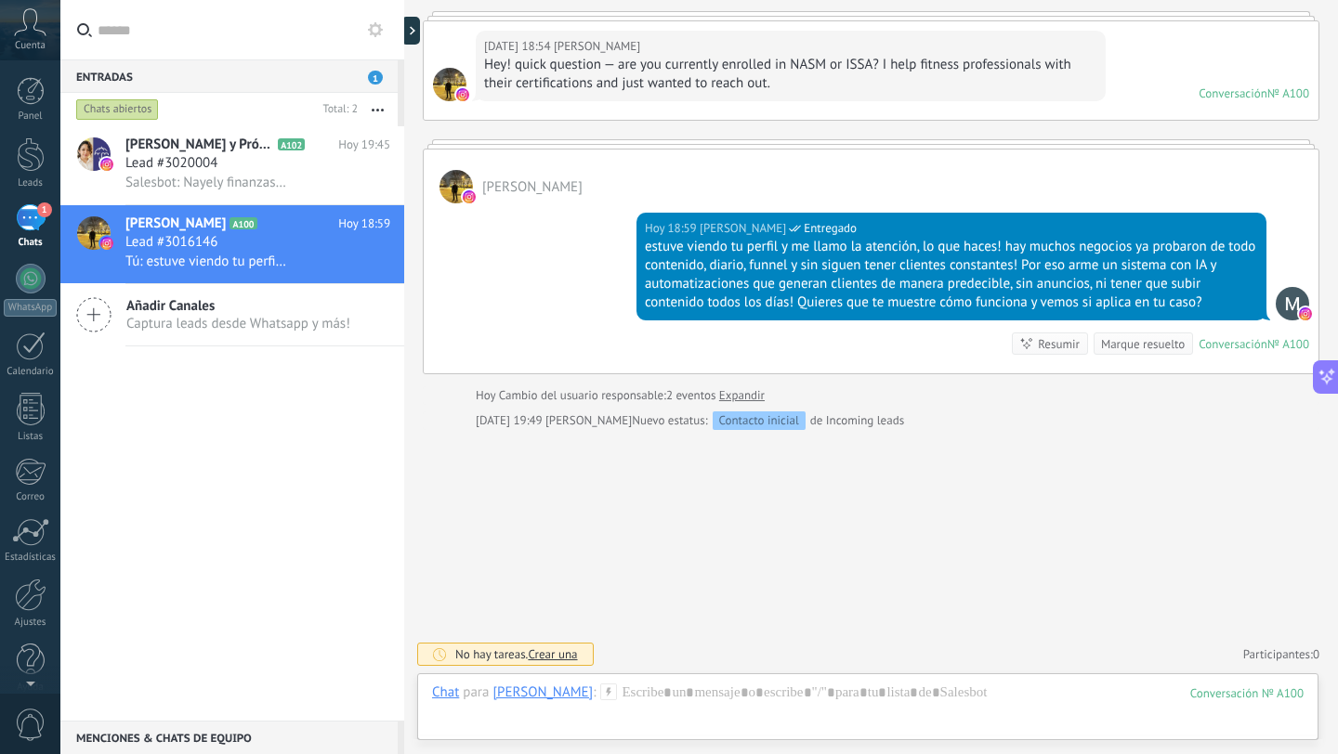
click at [379, 23] on use at bounding box center [375, 29] width 15 height 15
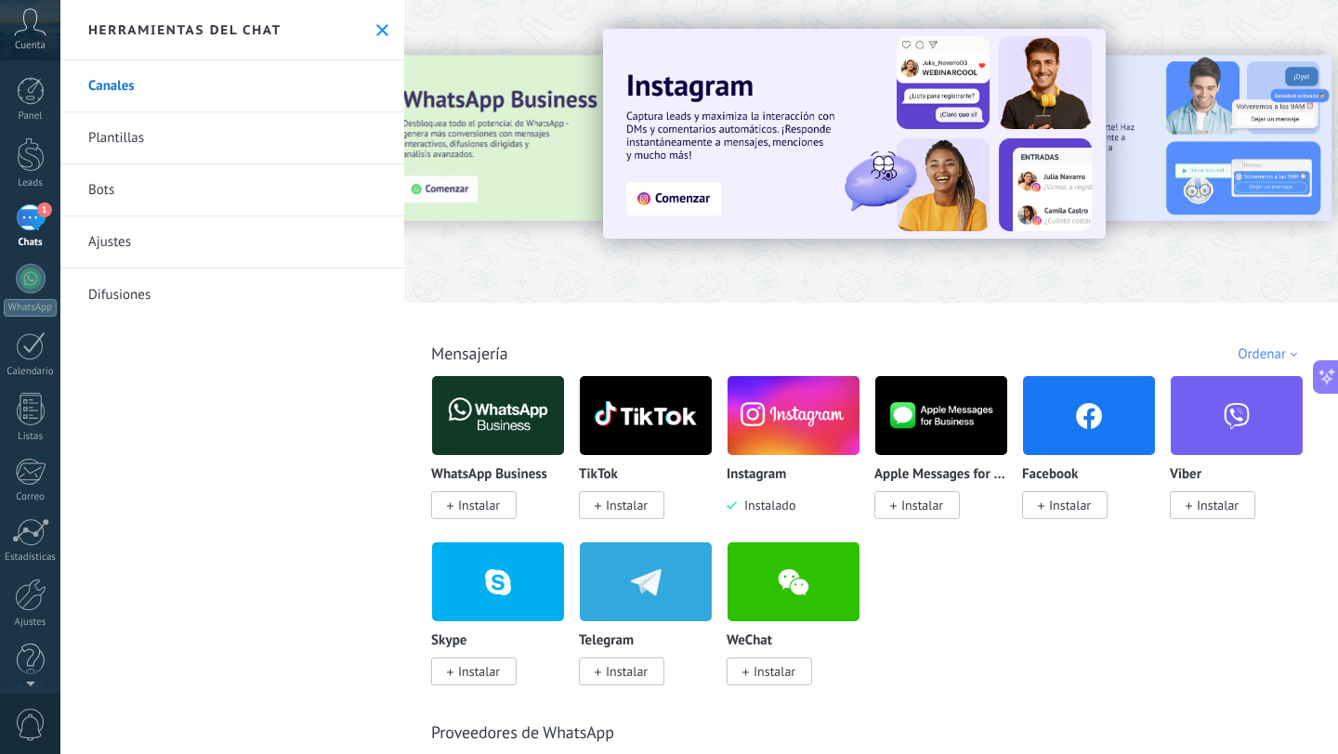
click at [769, 426] on img at bounding box center [793, 416] width 132 height 90
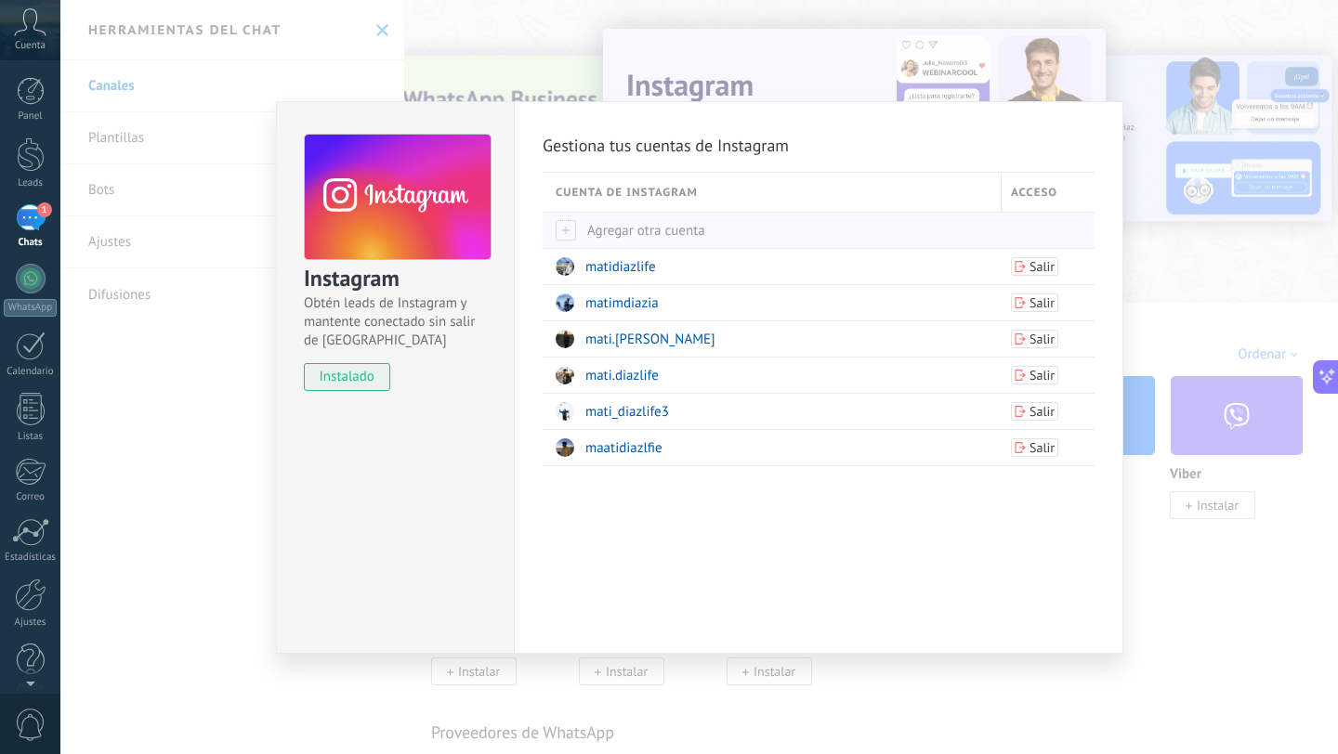
click at [623, 239] on span "Agregar otra cuenta" at bounding box center [631, 231] width 150 height 18
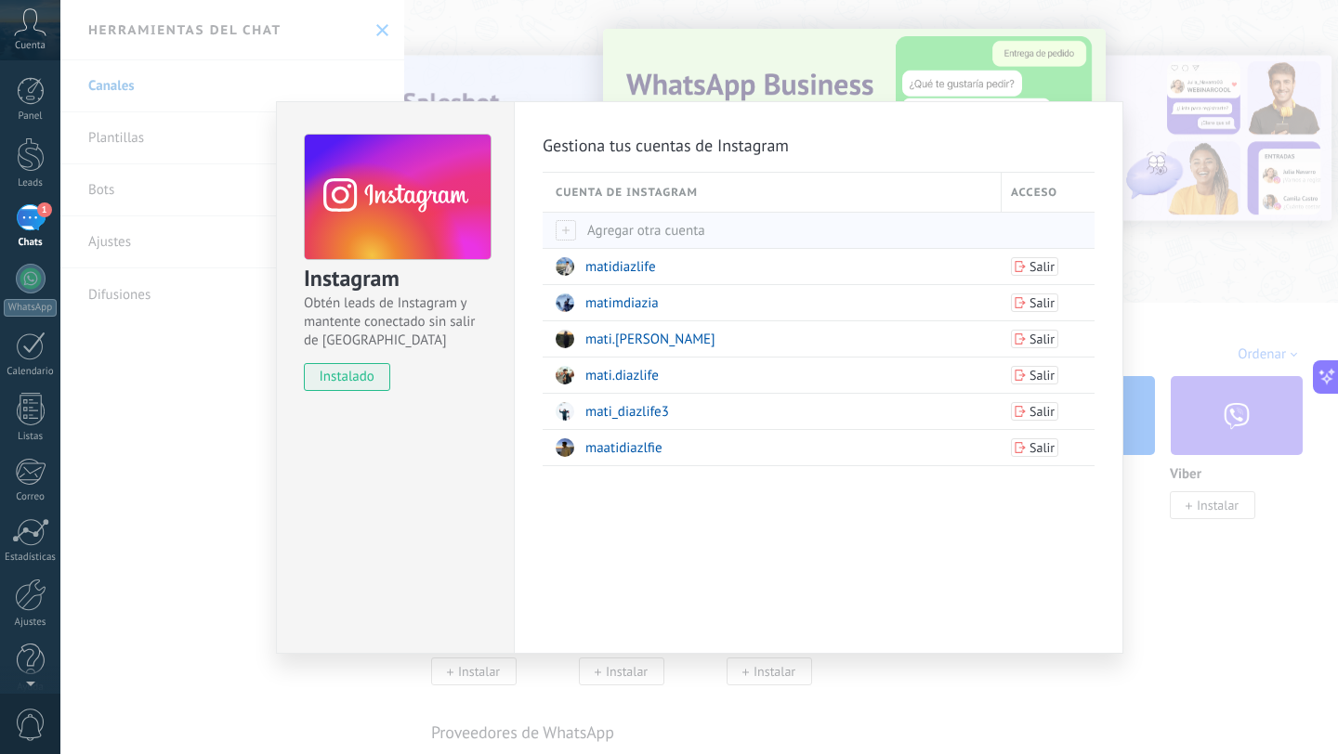
click at [720, 226] on div "Agregar otra cuenta" at bounding box center [774, 231] width 436 height 18
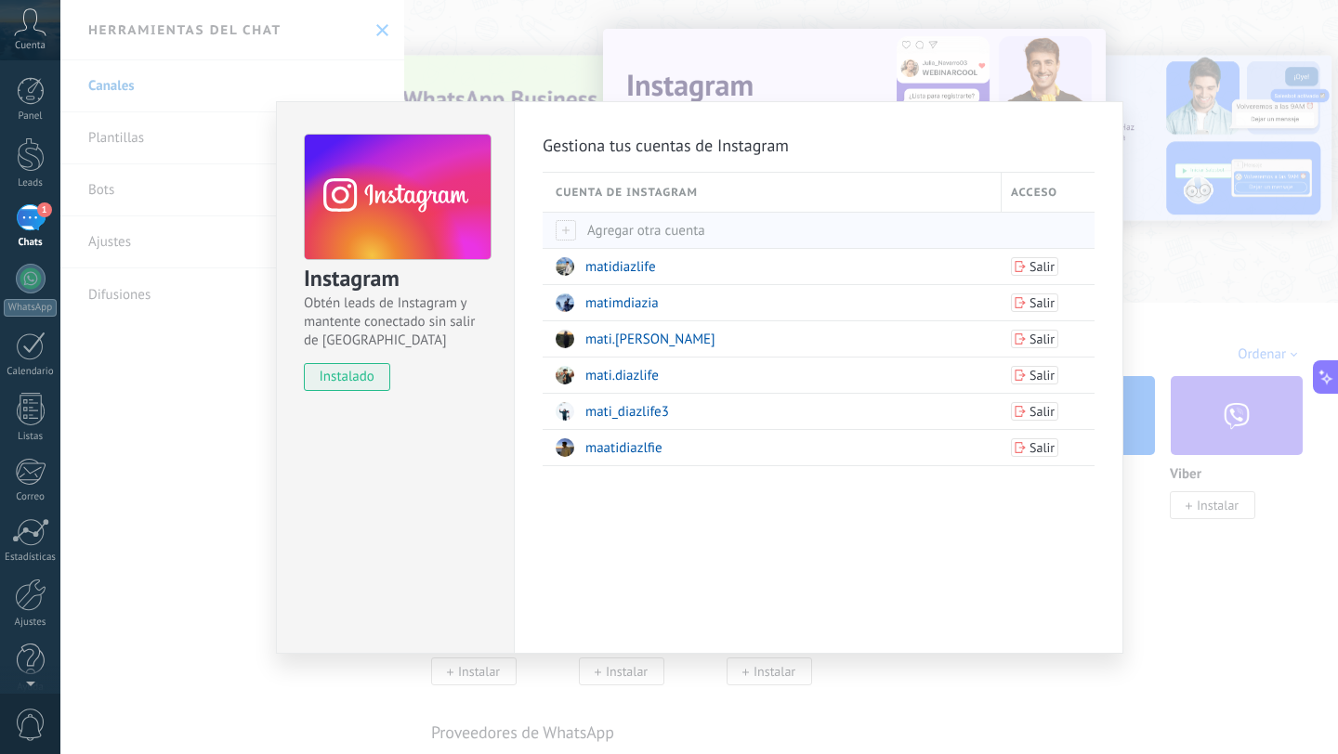
click at [691, 226] on span "Agregar otra cuenta" at bounding box center [631, 231] width 150 height 18
